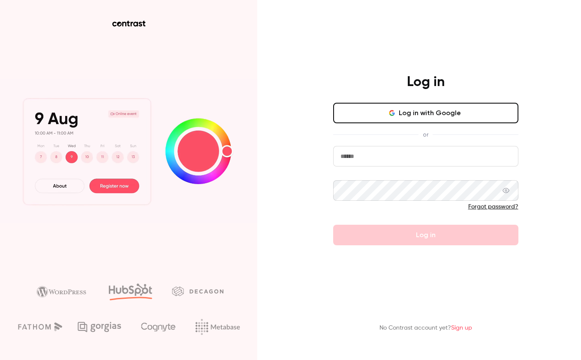
click at [379, 117] on button "Log in with Google" at bounding box center [425, 113] width 185 height 21
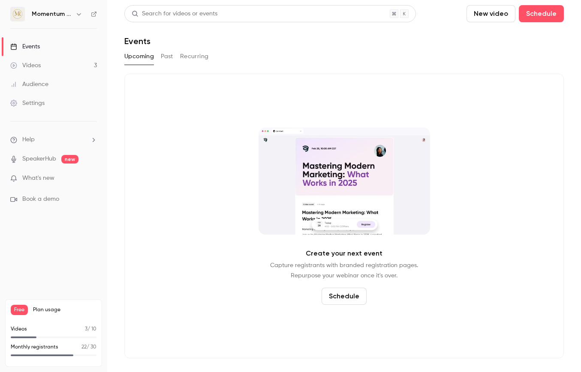
click at [166, 58] on button "Past" at bounding box center [167, 57] width 12 height 14
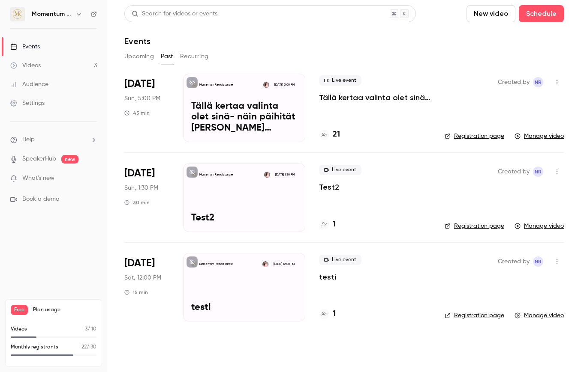
click at [343, 99] on p "Tällä kertaa valinta olet sinä- näin päihität [PERSON_NAME] hakijat ja saat kut…" at bounding box center [375, 98] width 112 height 10
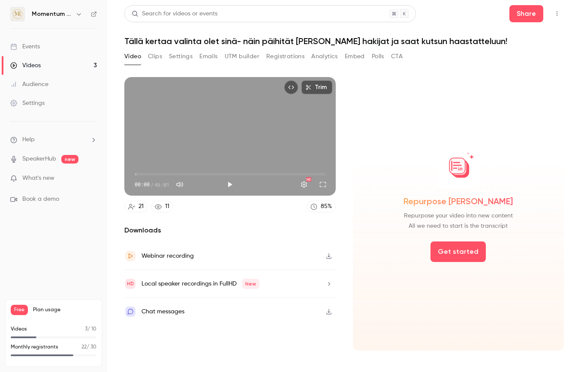
click at [153, 56] on button "Clips" at bounding box center [155, 57] width 14 height 14
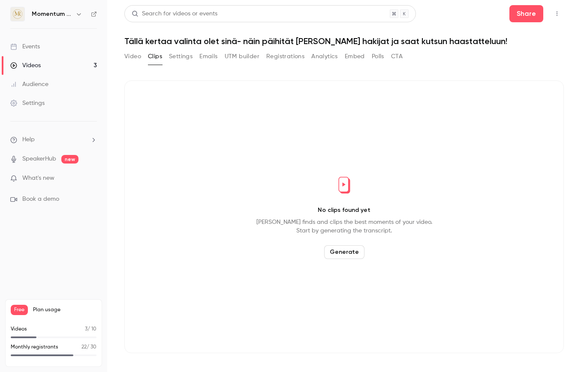
click at [175, 54] on button "Settings" at bounding box center [181, 57] width 24 height 14
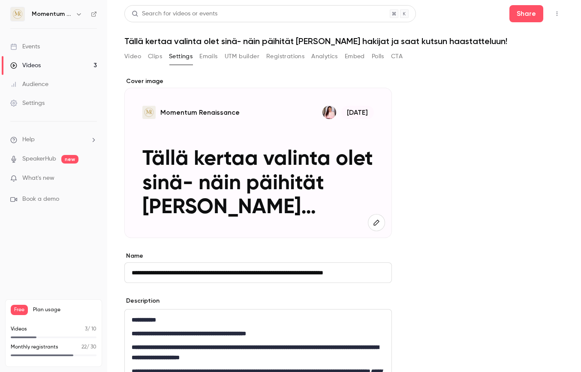
click at [128, 57] on button "Video" at bounding box center [132, 57] width 17 height 14
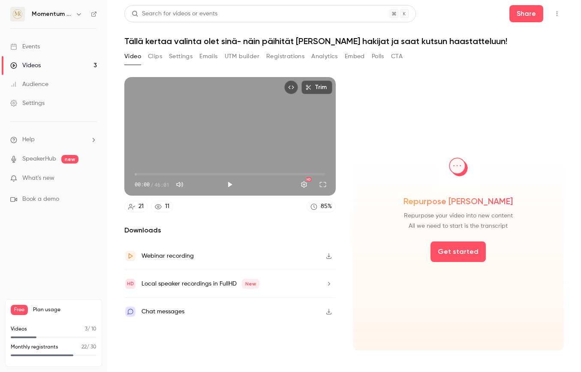
click at [39, 86] on div "Audience" at bounding box center [29, 84] width 38 height 9
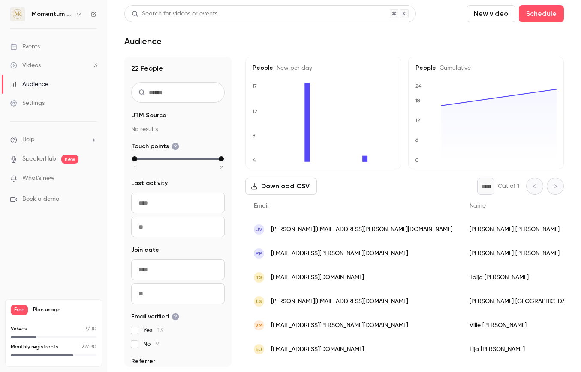
click at [54, 66] on link "Videos 3" at bounding box center [53, 65] width 107 height 19
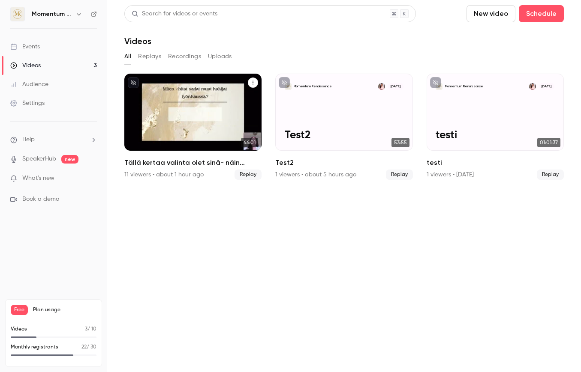
click at [185, 164] on h2 "Tällä kertaa valinta olet sinä- näin päihität [PERSON_NAME] hakijat ja saat kut…" at bounding box center [192, 163] width 137 height 10
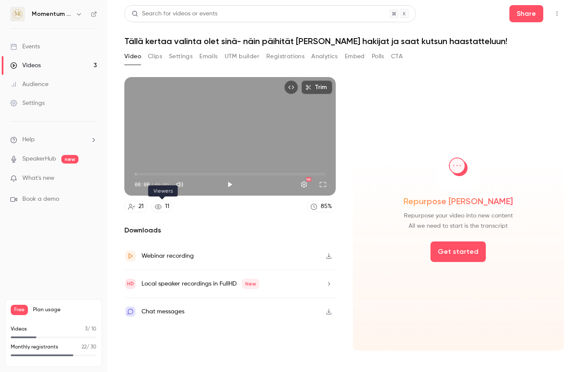
click at [162, 211] on link "11" at bounding box center [162, 207] width 22 height 12
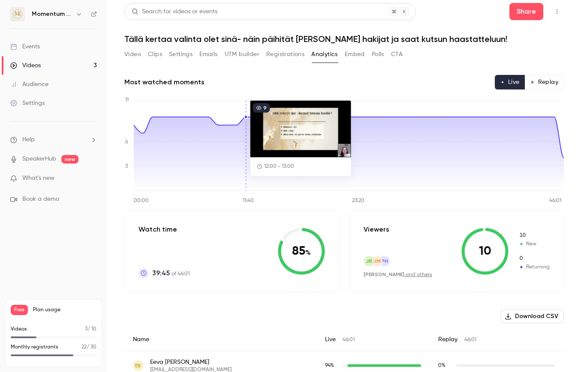
scroll to position [13, 0]
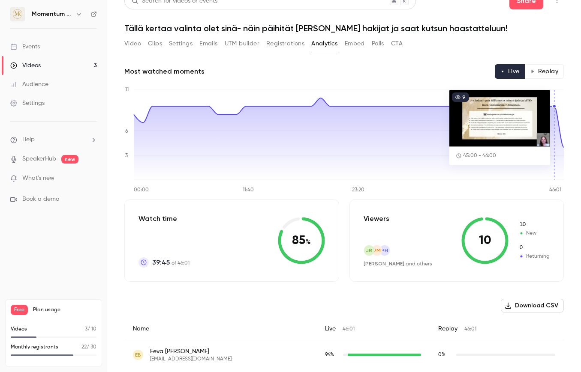
click at [555, 139] on icon at bounding box center [349, 139] width 430 height 82
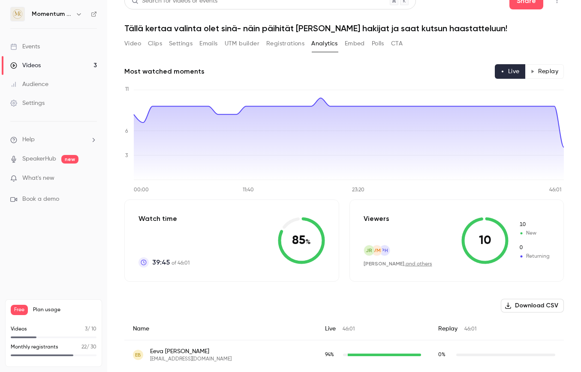
click at [551, 72] on button "Replay" at bounding box center [543, 71] width 39 height 15
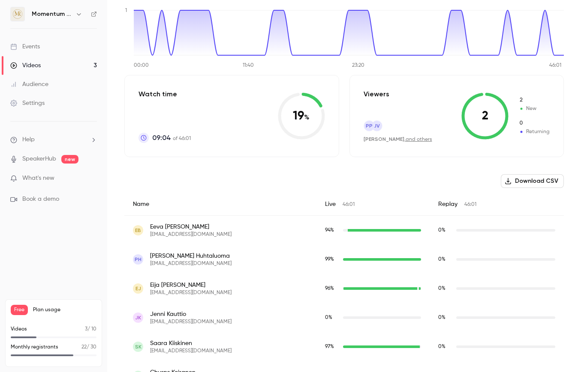
scroll to position [102, 0]
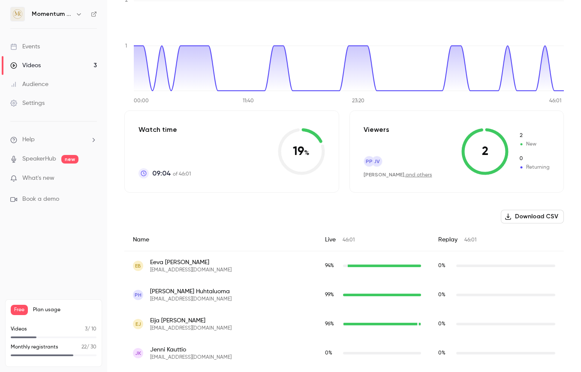
click at [409, 176] on link "and others" at bounding box center [418, 175] width 27 height 5
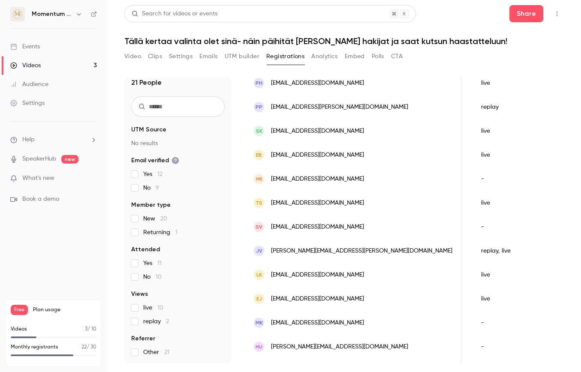
scroll to position [6, 0]
click at [139, 321] on label "replay 2" at bounding box center [177, 322] width 93 height 9
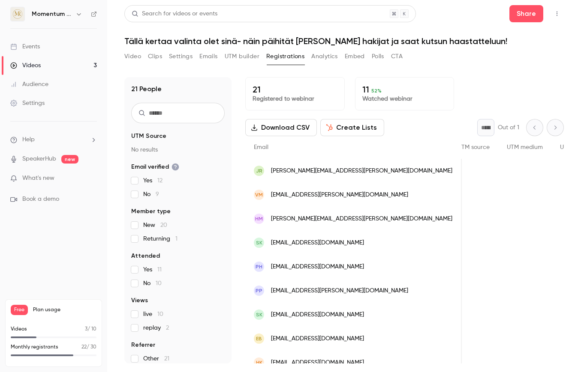
scroll to position [0, 0]
click at [135, 57] on button "Video" at bounding box center [132, 57] width 17 height 14
